Goal: Information Seeking & Learning: Learn about a topic

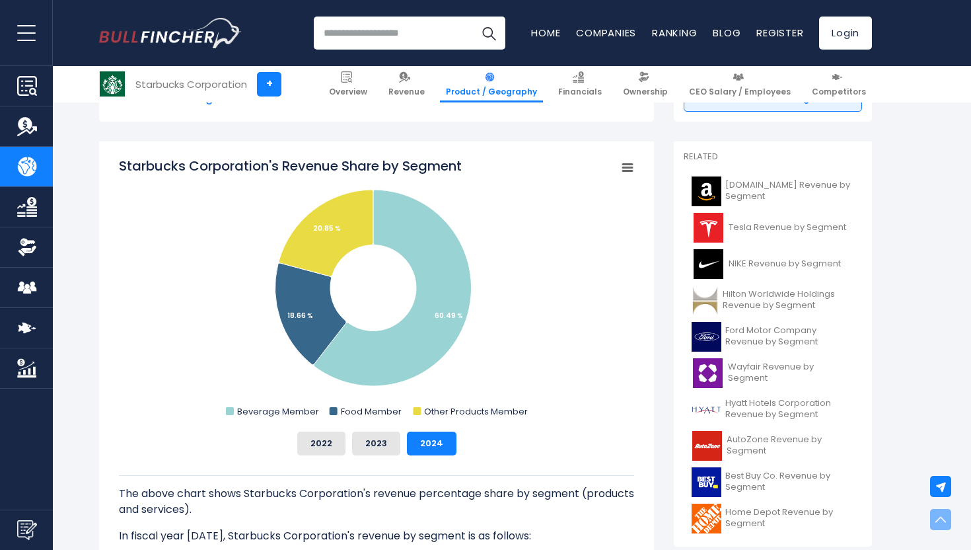
scroll to position [322, 0]
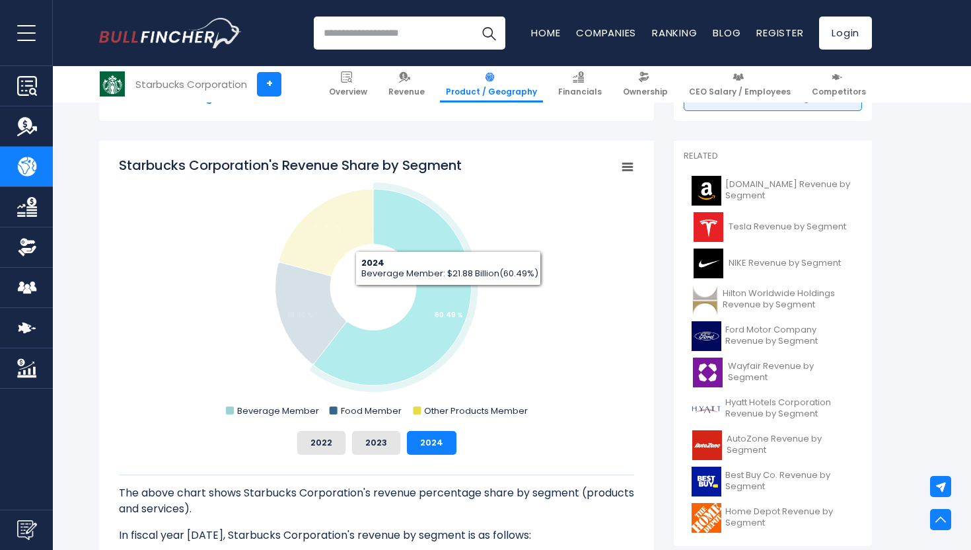
click at [446, 296] on icon "Starbucks Corporation's Revenue Share by Segment" at bounding box center [392, 287] width 157 height 196
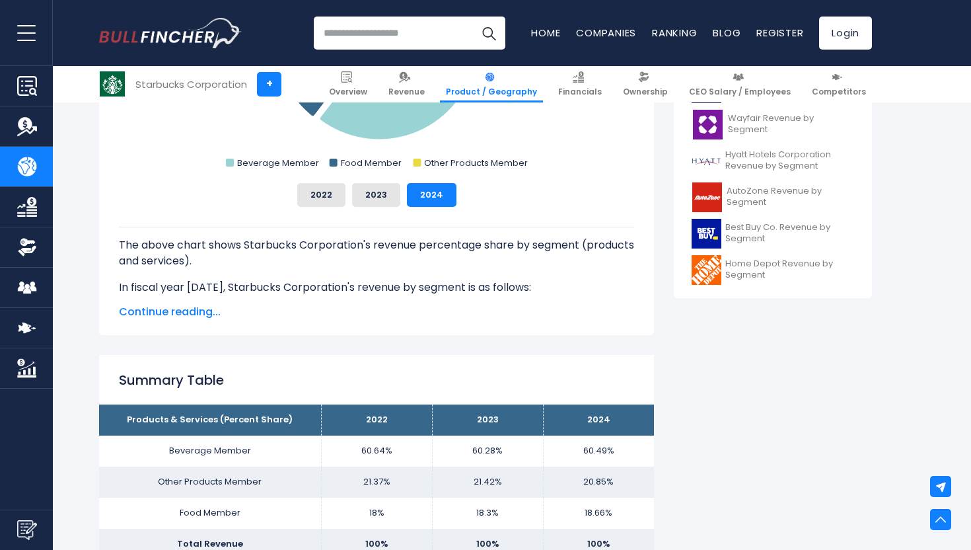
scroll to position [657, 0]
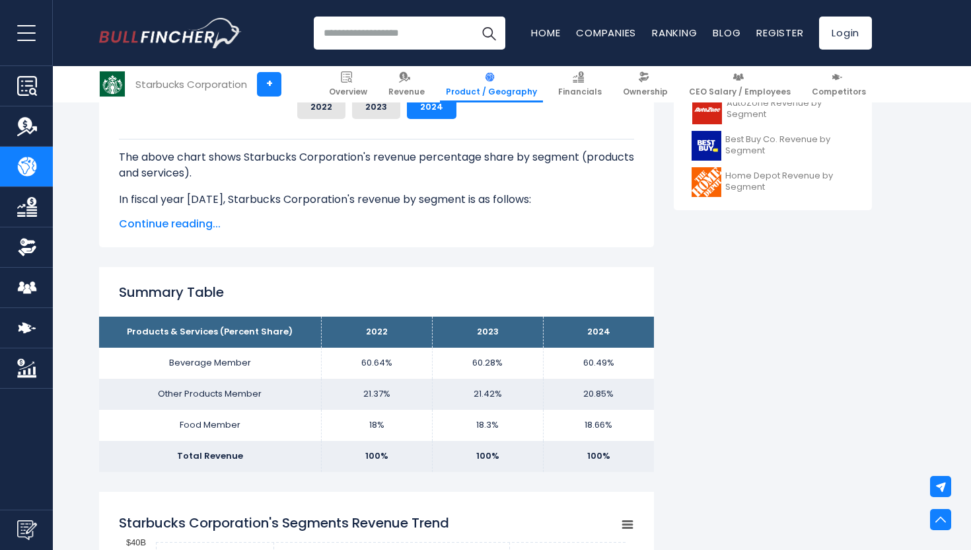
click at [179, 223] on span "Continue reading..." at bounding box center [376, 224] width 515 height 16
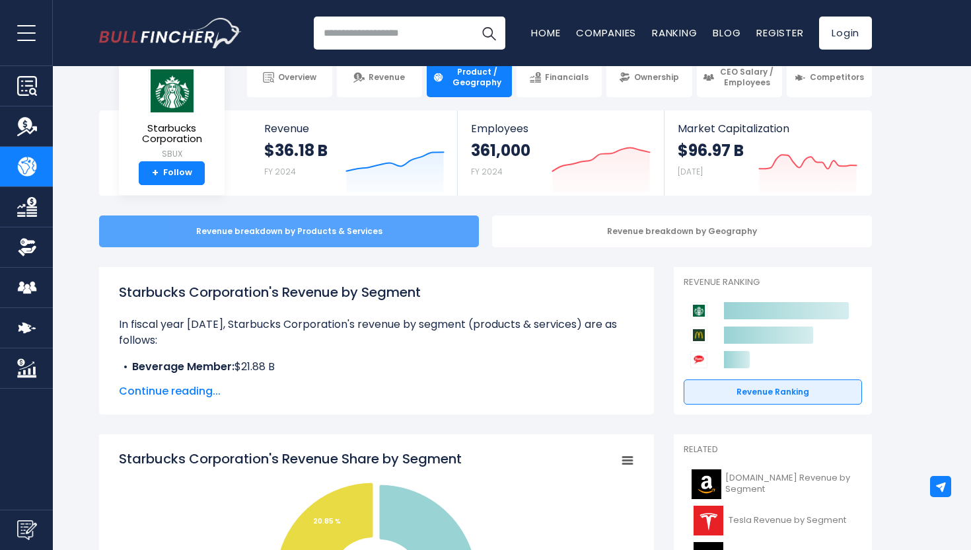
scroll to position [0, 0]
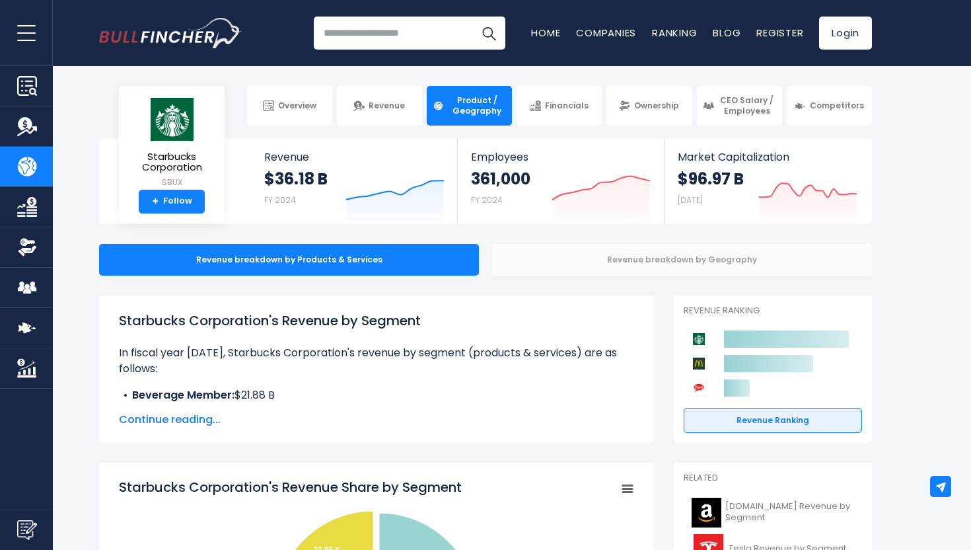
click at [635, 254] on div "Revenue breakdown by Geography" at bounding box center [682, 260] width 380 height 32
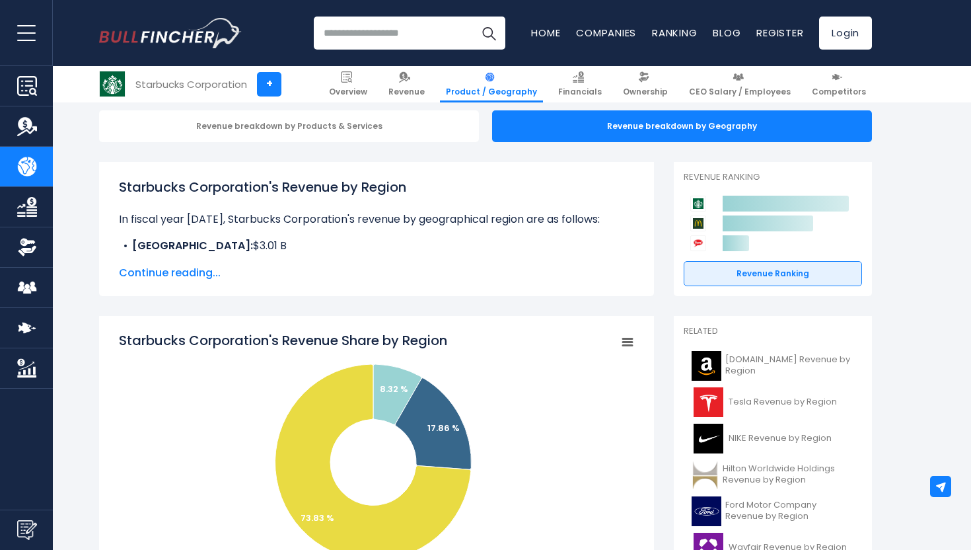
scroll to position [54, 0]
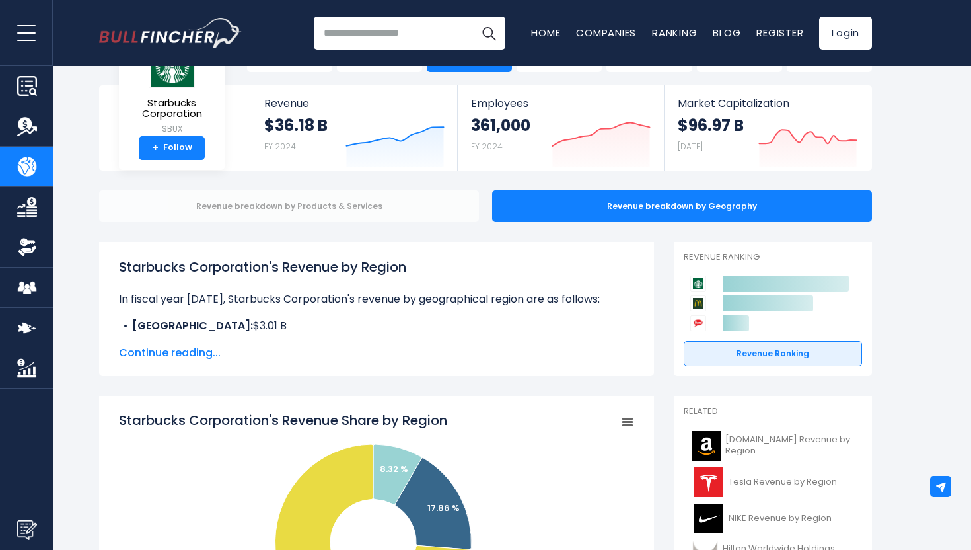
click at [383, 205] on div "Revenue breakdown by Products & Services" at bounding box center [289, 206] width 380 height 32
